Goal: Task Accomplishment & Management: Complete application form

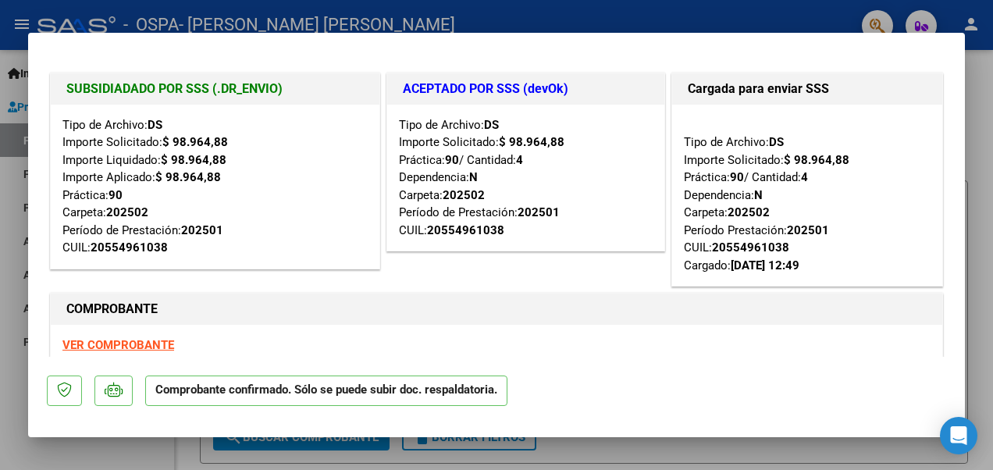
click at [975, 358] on div at bounding box center [496, 235] width 993 height 470
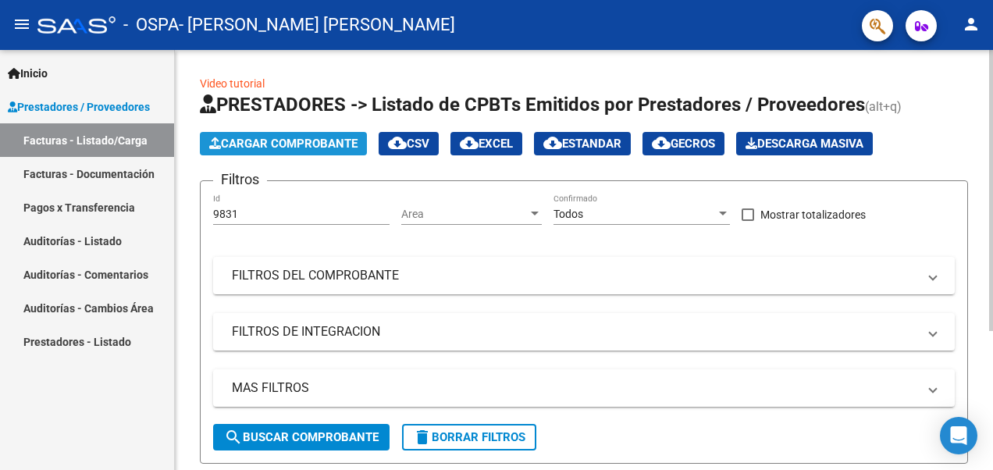
click at [269, 143] on span "Cargar Comprobante" at bounding box center [283, 144] width 148 height 14
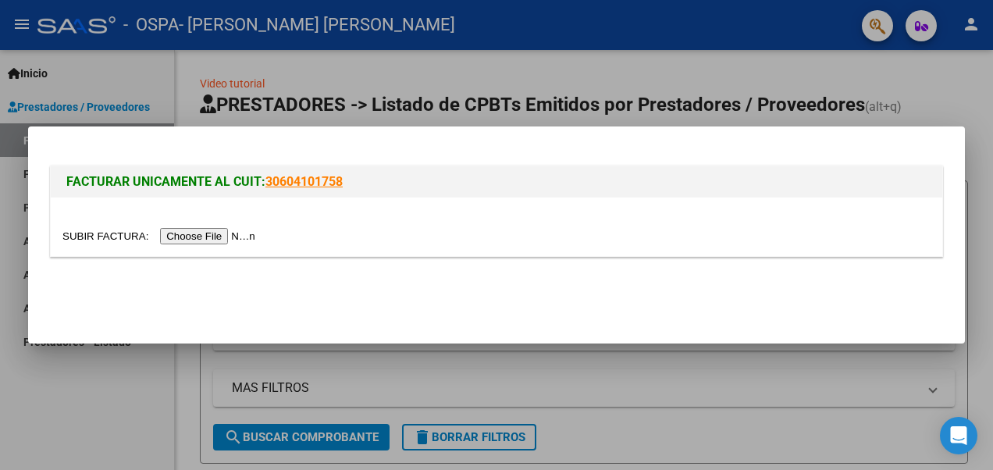
click at [192, 236] on input "file" at bounding box center [161, 236] width 198 height 16
click at [220, 235] on input "file" at bounding box center [161, 236] width 198 height 16
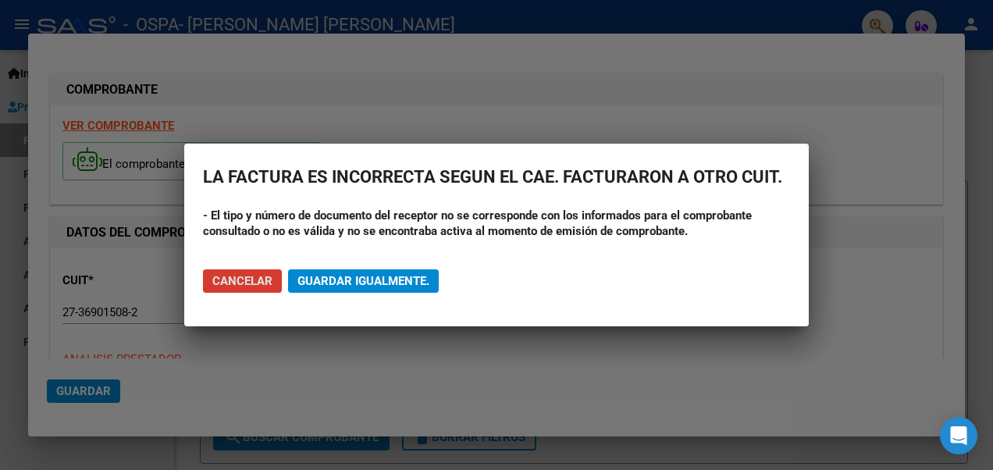
click at [399, 279] on span "Guardar igualmente." at bounding box center [364, 281] width 132 height 14
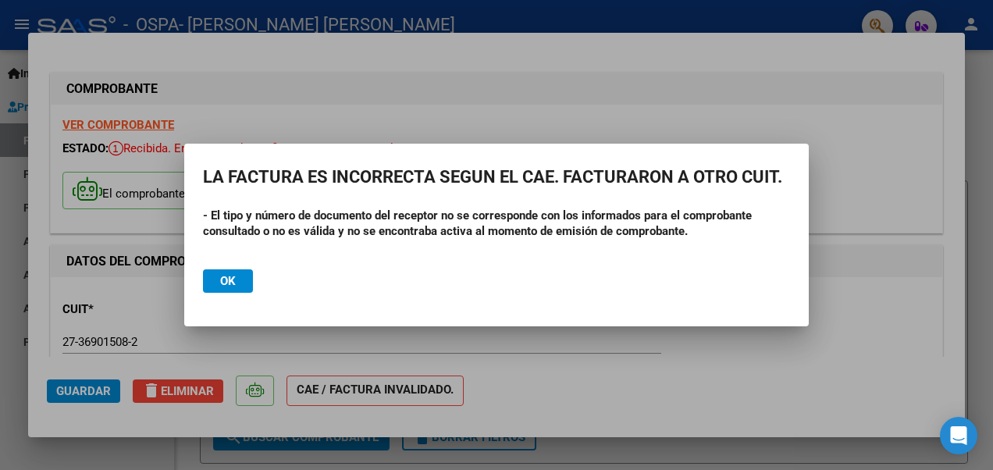
click at [397, 277] on mat-dialog-actions "Ok" at bounding box center [496, 281] width 587 height 53
click at [391, 281] on mat-dialog-actions "Ok" at bounding box center [496, 281] width 587 height 53
click at [887, 195] on div at bounding box center [496, 235] width 993 height 470
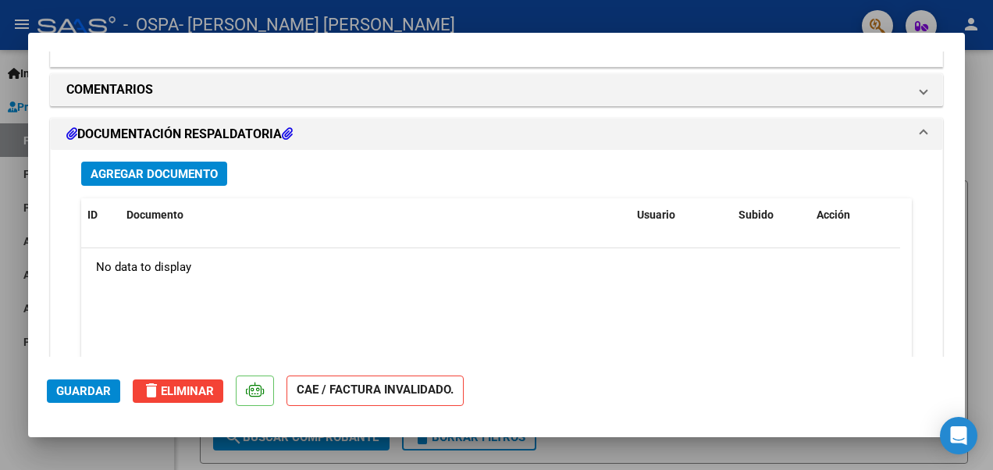
scroll to position [1232, 0]
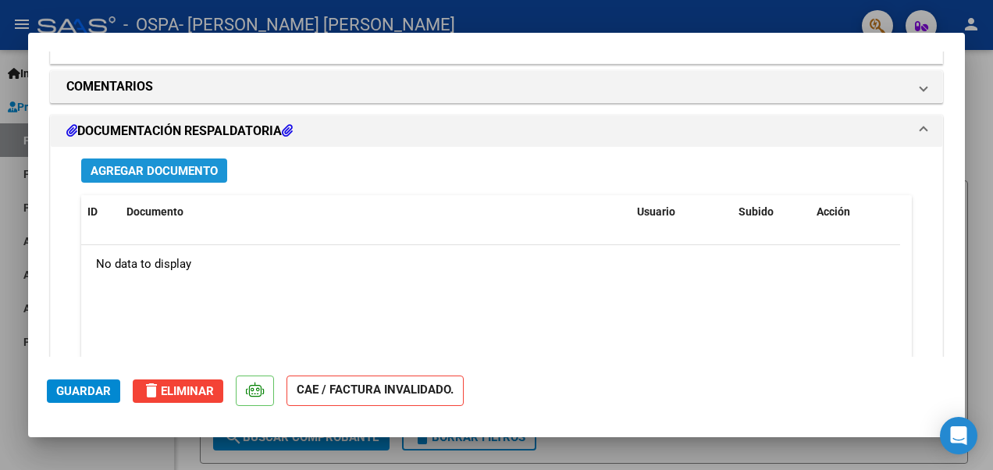
click at [145, 166] on span "Agregar Documento" at bounding box center [154, 171] width 127 height 14
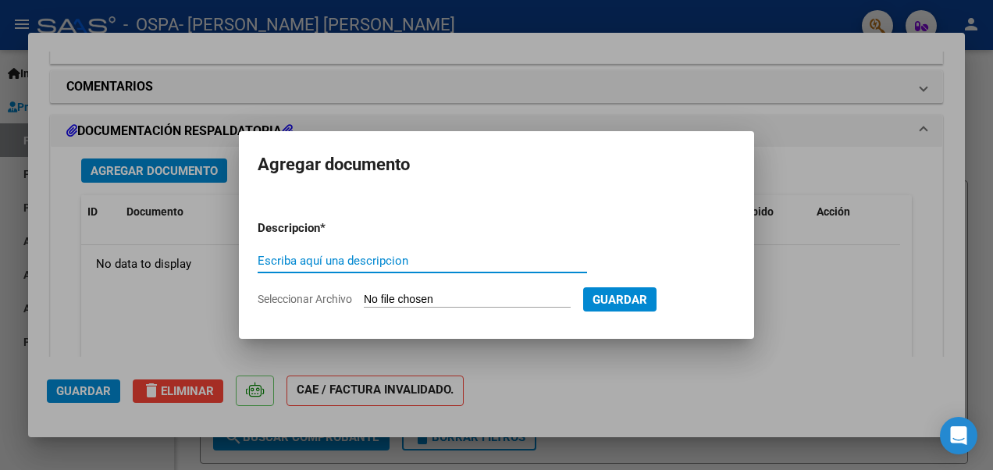
click at [383, 255] on input "Escriba aquí una descripcion" at bounding box center [423, 261] width 330 height 14
type input "planilla -de -asistencia"
click at [435, 293] on input "Seleccionar Archivo" at bounding box center [467, 300] width 207 height 15
type input "C:\fakepath\[PERSON_NAME].pdf"
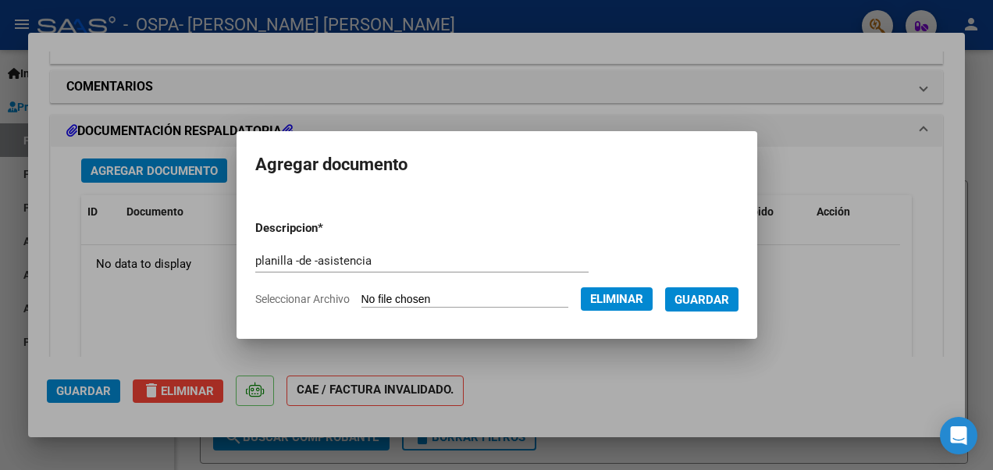
click at [703, 300] on span "Guardar" at bounding box center [702, 300] width 55 height 14
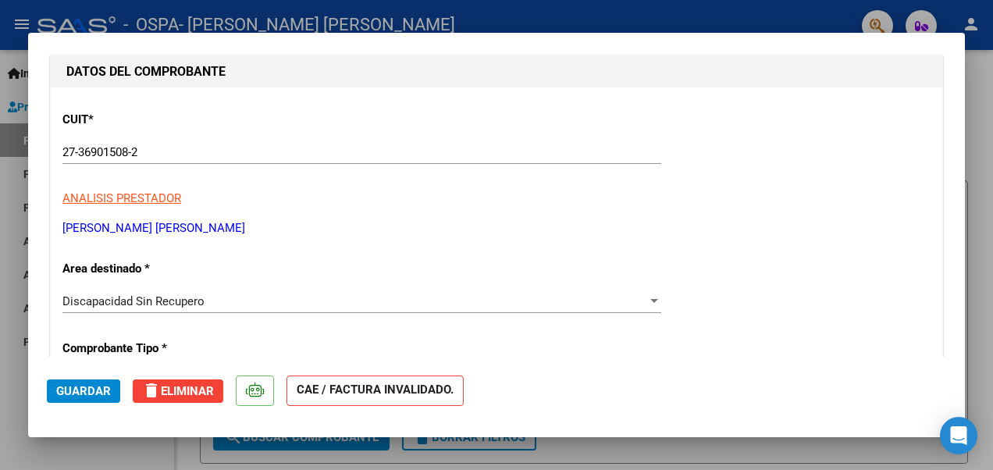
scroll to position [221, 0]
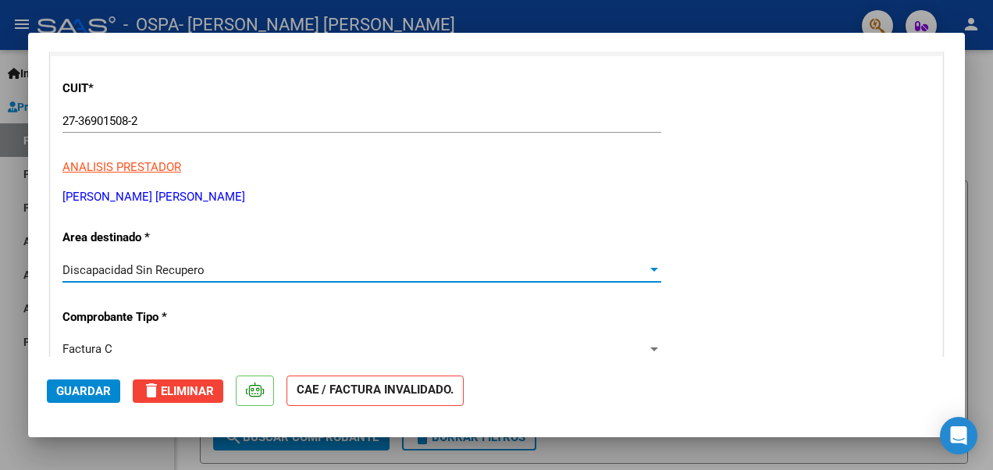
click at [639, 263] on div "Discapacidad Sin Recupero" at bounding box center [354, 270] width 585 height 14
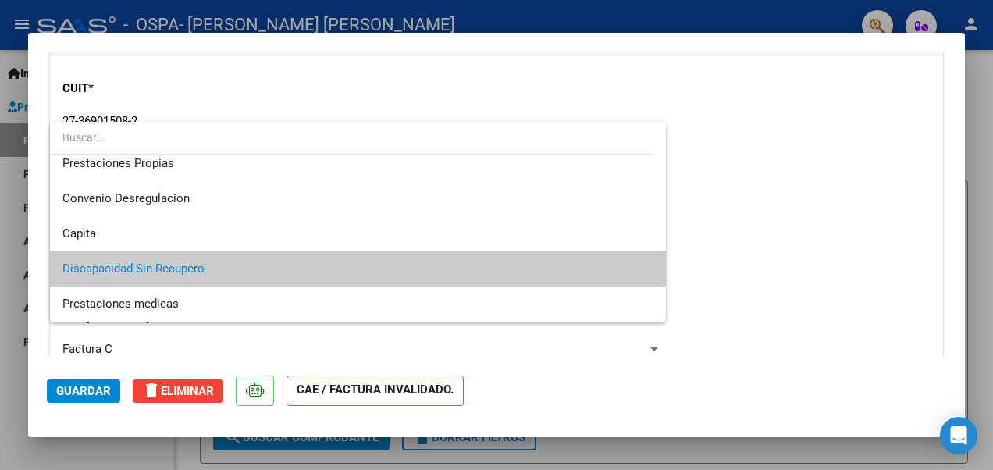
scroll to position [0, 0]
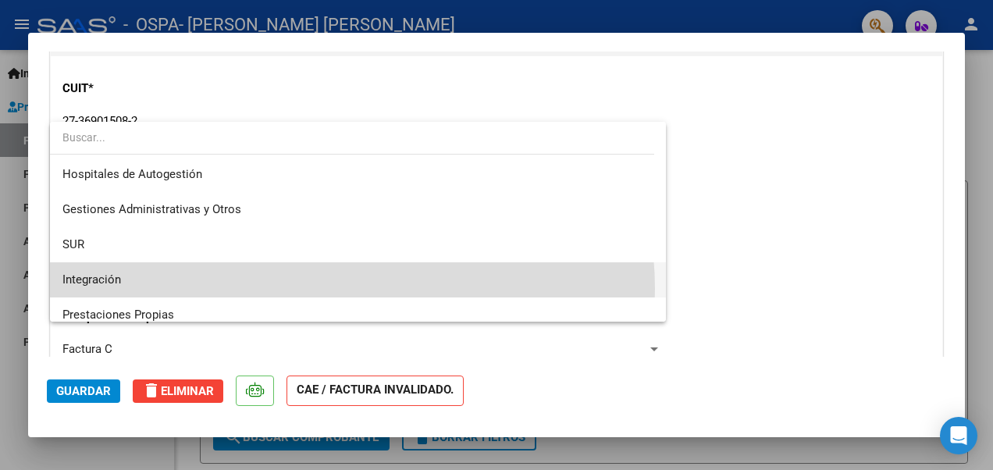
click at [328, 289] on span "Integración" at bounding box center [357, 279] width 591 height 35
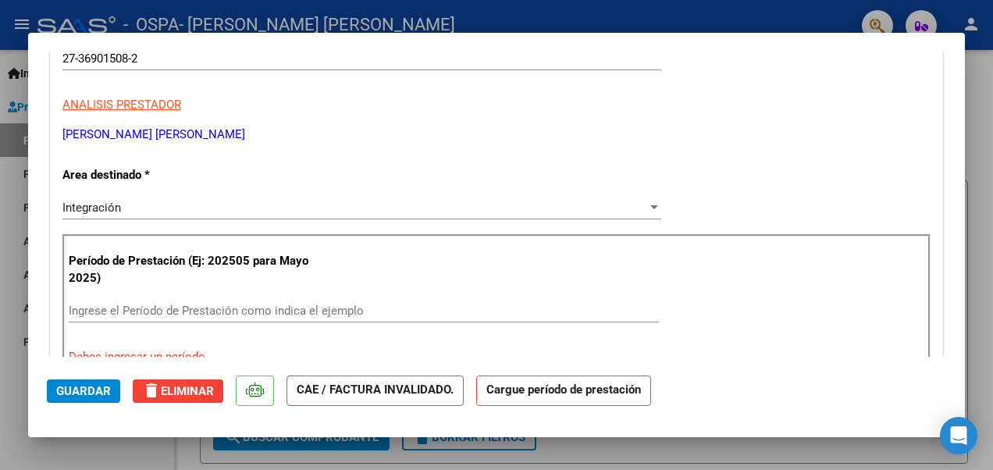
scroll to position [315, 0]
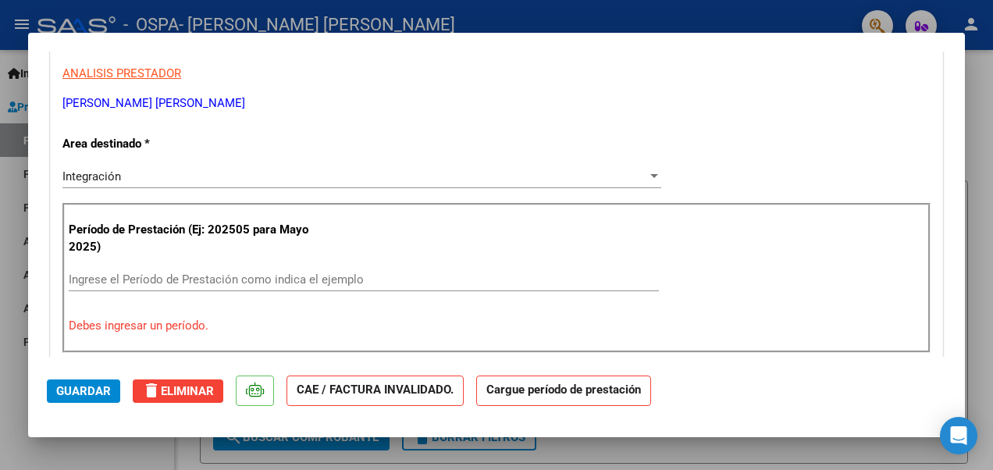
click at [194, 277] on input "Ingrese el Período de Prestación como indica el ejemplo" at bounding box center [364, 280] width 590 height 14
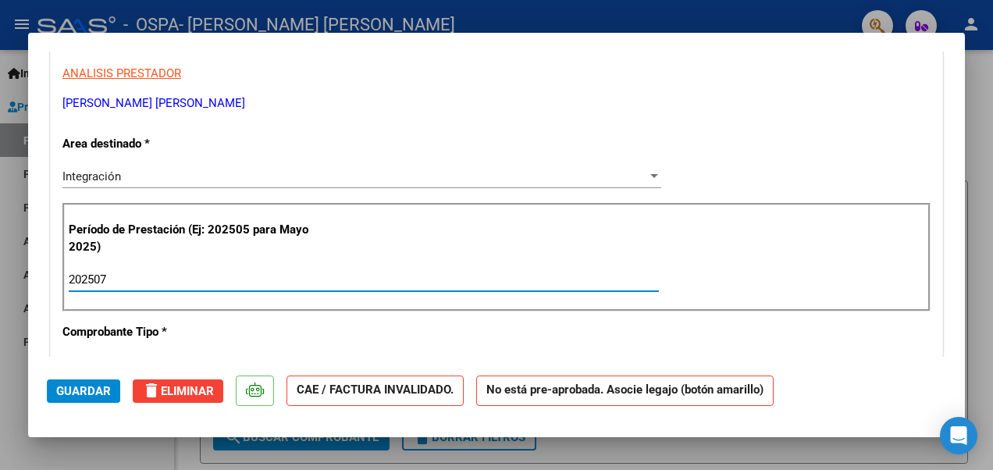
type input "202507"
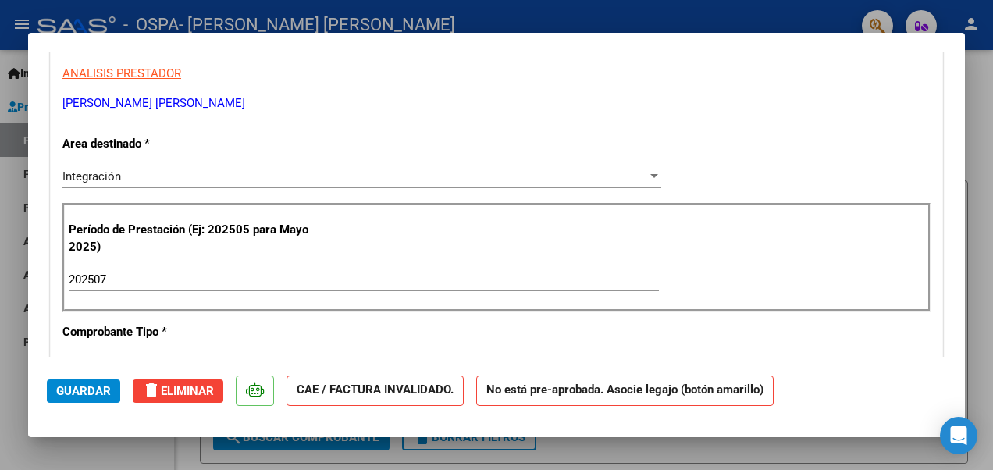
click at [952, 348] on mat-dialog-content "COMPROBANTE VER COMPROBANTE ESTADO: Recibida. En proceso de confirmacion/acepta…" at bounding box center [496, 204] width 937 height 305
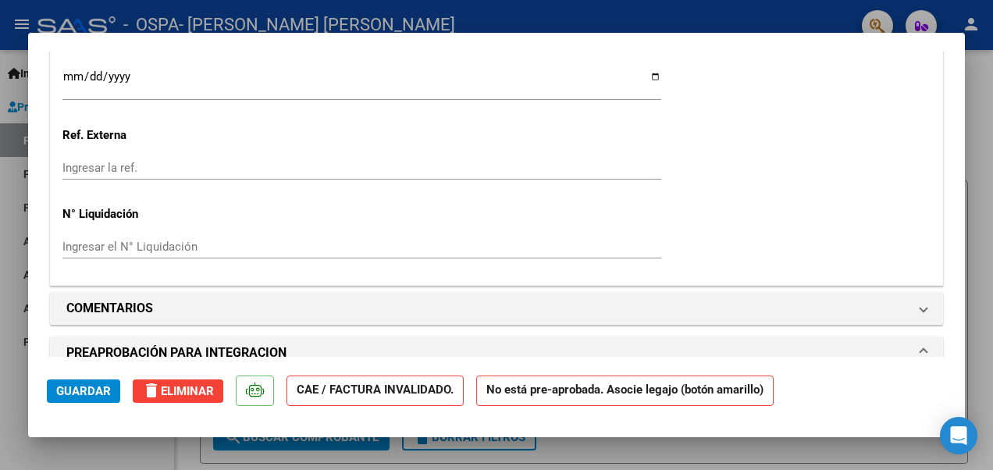
scroll to position [1387, 0]
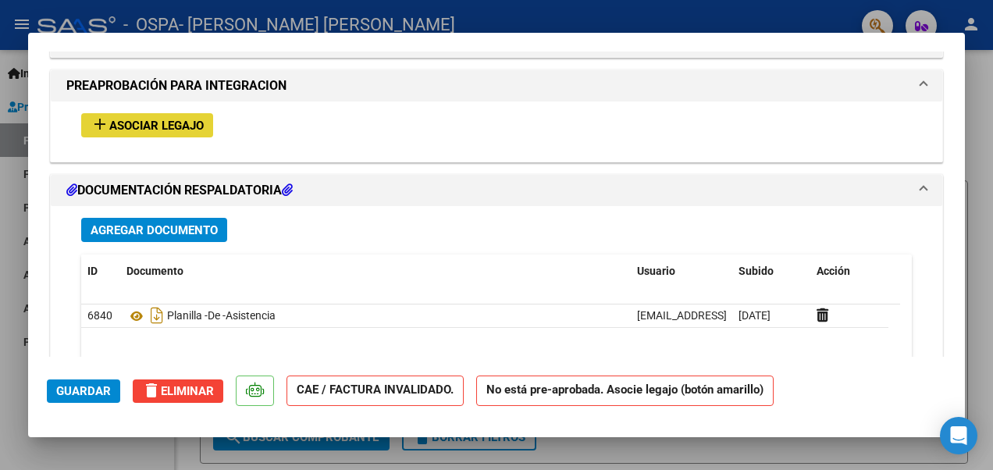
click at [171, 119] on span "Asociar Legajo" at bounding box center [156, 126] width 95 height 14
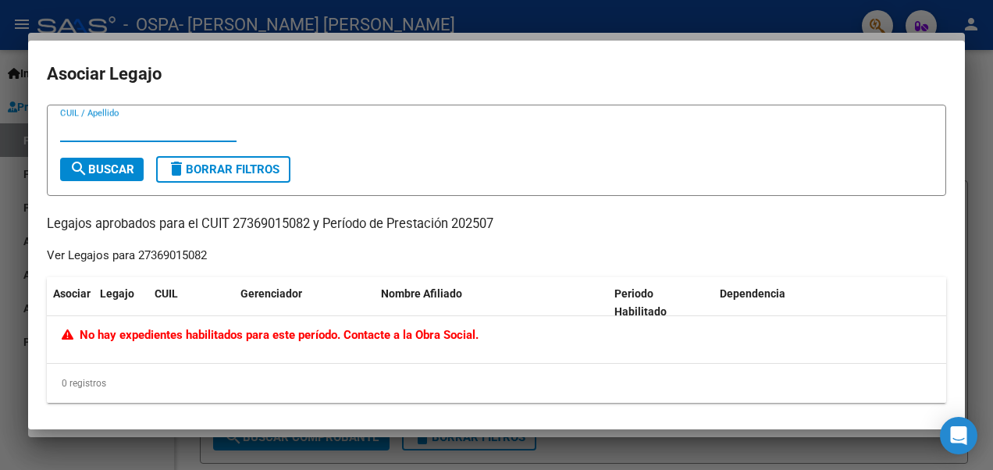
click at [185, 127] on input "CUIL / Apellido" at bounding box center [148, 130] width 177 height 14
type input "t"
type input "v"
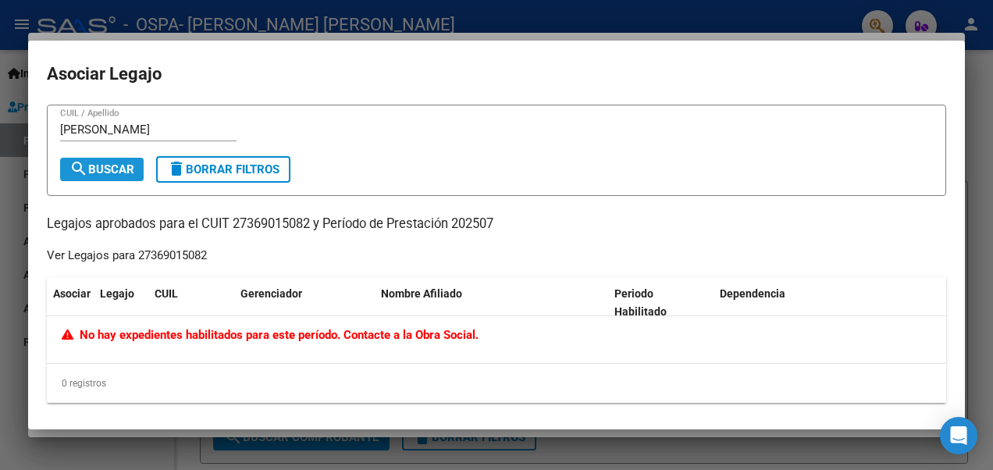
click at [98, 177] on button "search Buscar" at bounding box center [102, 169] width 84 height 23
click at [114, 138] on div "[PERSON_NAME] / Apellido" at bounding box center [148, 129] width 177 height 23
type input "z"
type input "23538340499"
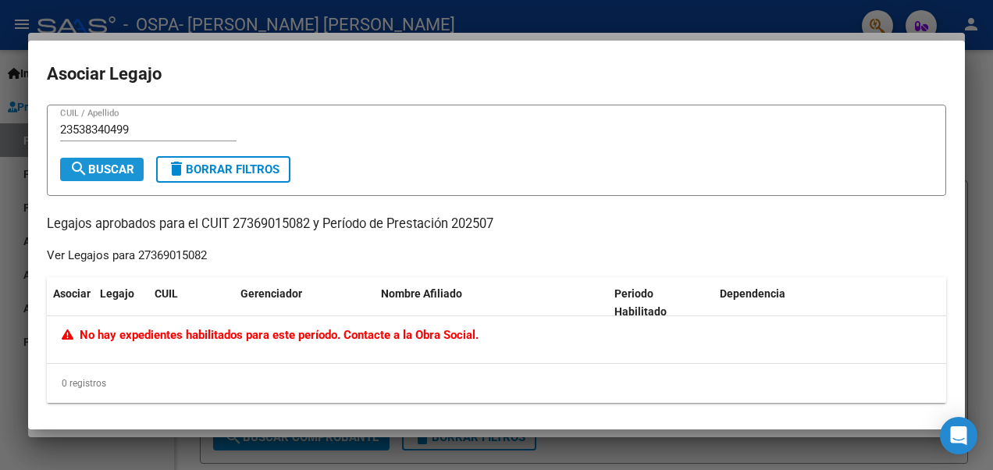
click at [118, 167] on span "search Buscar" at bounding box center [102, 169] width 65 height 14
